Goal: Complete application form

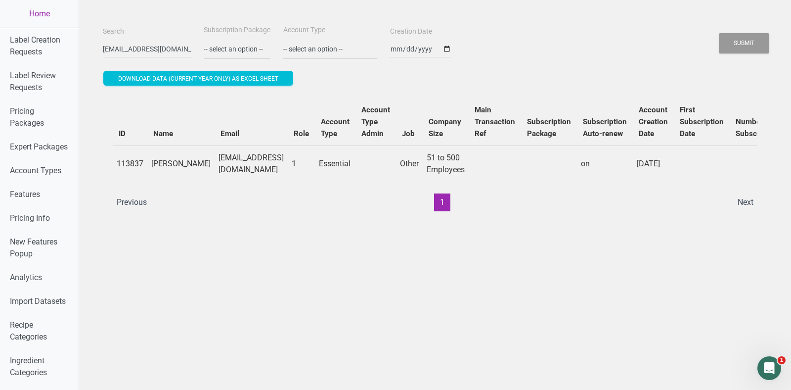
scroll to position [0, 31]
click at [719, 33] on button "Submit" at bounding box center [744, 43] width 50 height 20
click at [752, 48] on button "Submit" at bounding box center [744, 43] width 50 height 20
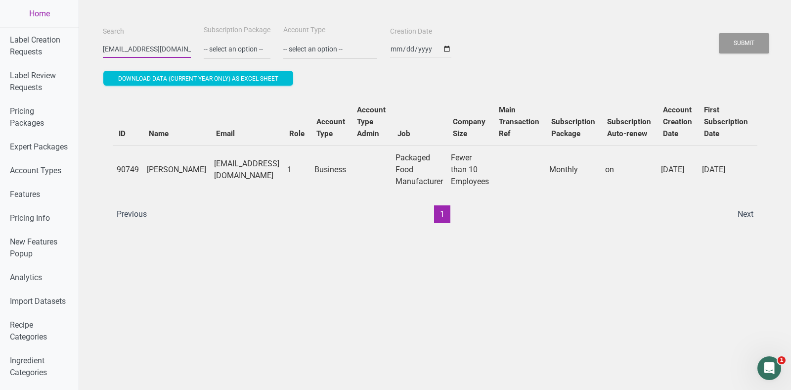
click at [147, 55] on input "[EMAIL_ADDRESS][DOMAIN_NAME]" at bounding box center [147, 49] width 88 height 18
paste input "[EMAIL_ADDRESS][DOMAIN_NAME]"
type input "[EMAIL_ADDRESS][DOMAIN_NAME]"
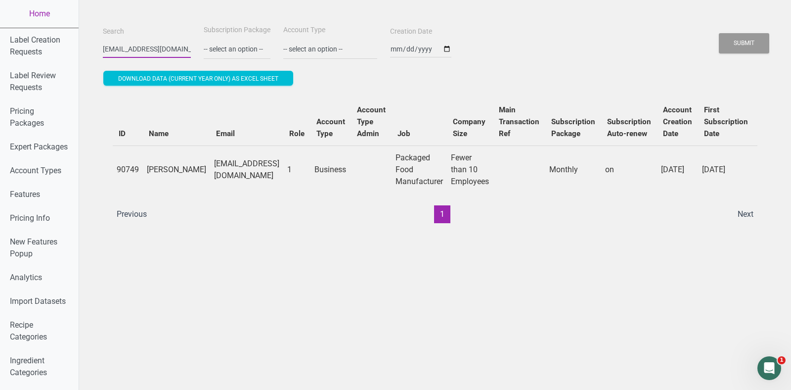
click at [719, 33] on button "Submit" at bounding box center [744, 43] width 50 height 20
click at [763, 43] on button "Submit" at bounding box center [744, 43] width 50 height 20
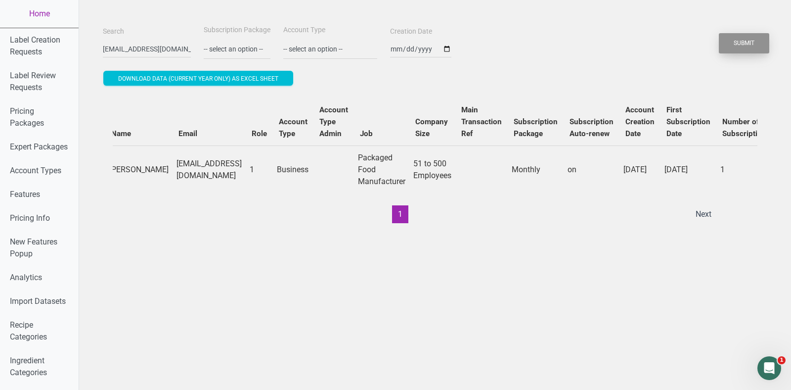
scroll to position [0, 301]
